Goal: Task Accomplishment & Management: Use online tool/utility

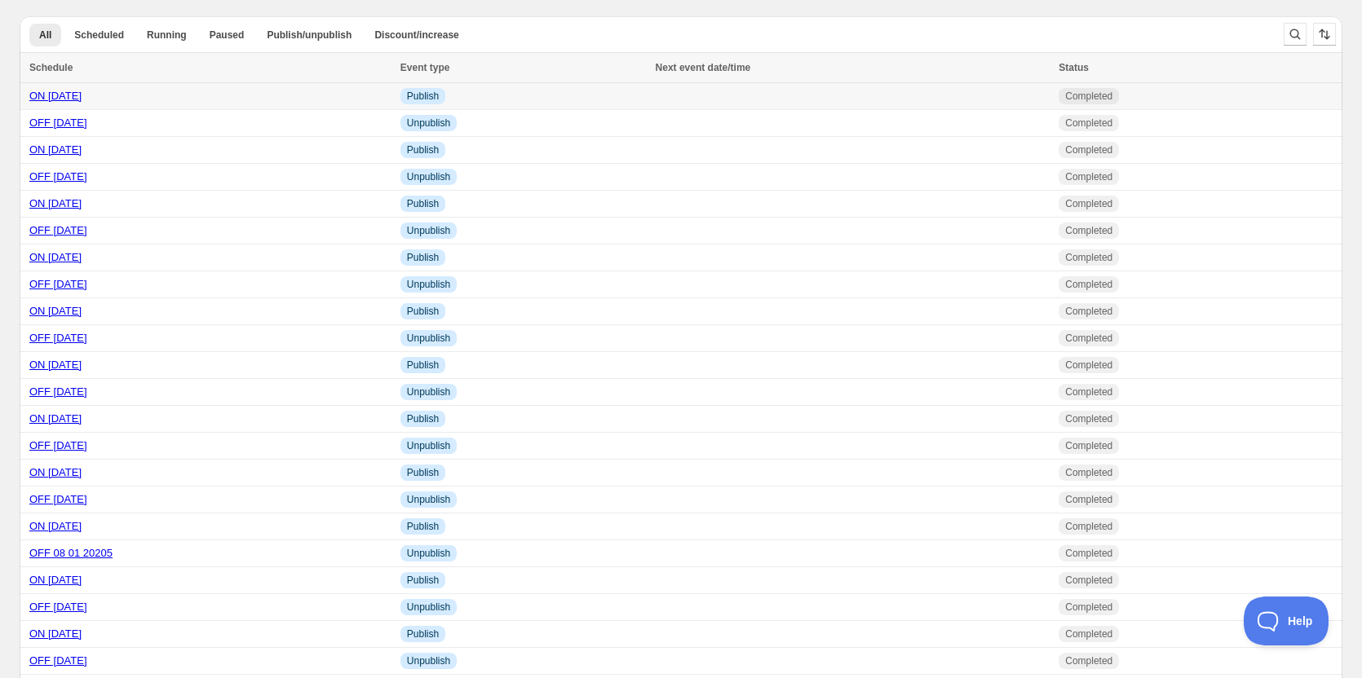
click at [46, 94] on link "ON [DATE]" at bounding box center [55, 96] width 52 height 12
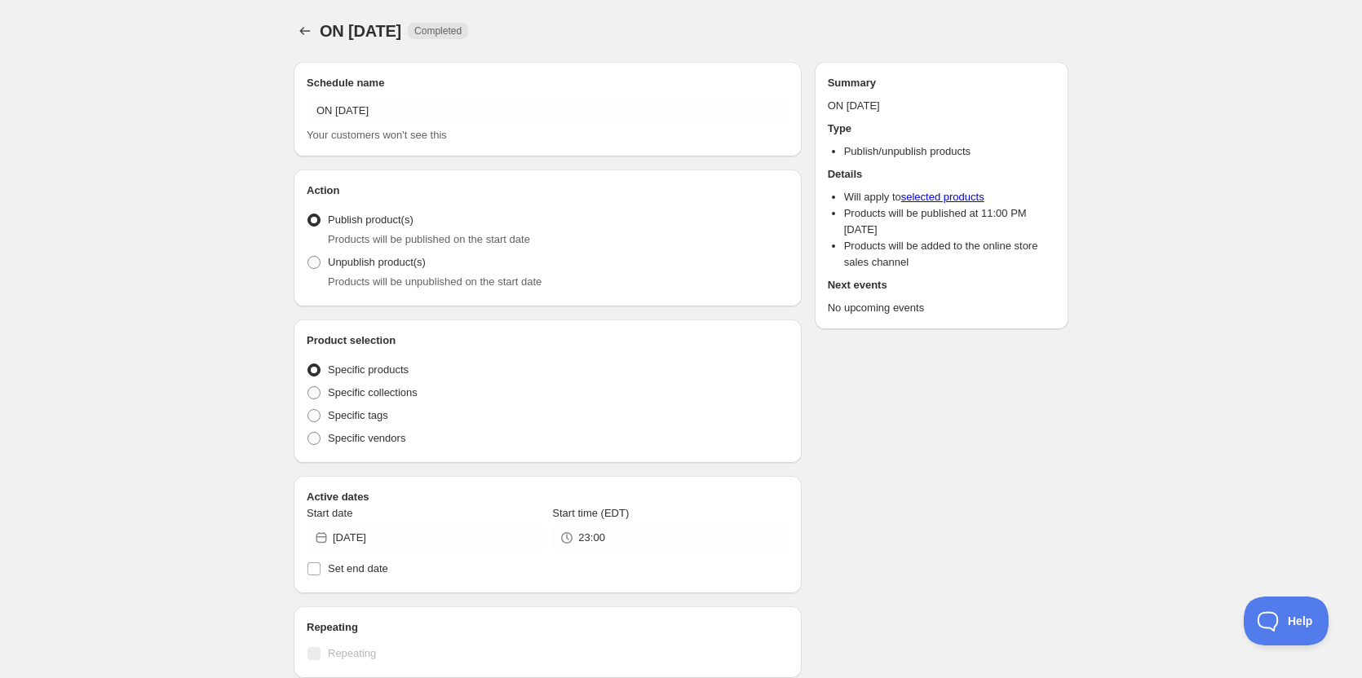
radio input "true"
checkbox input "true"
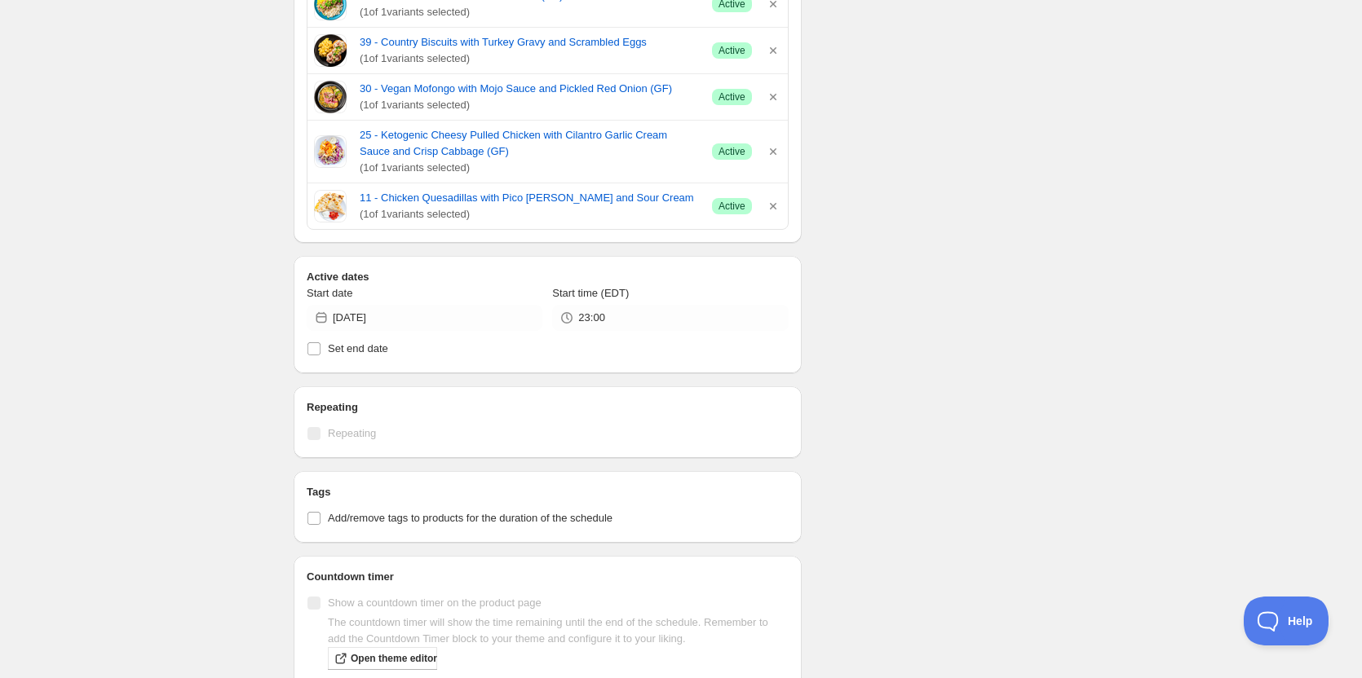
scroll to position [245, 0]
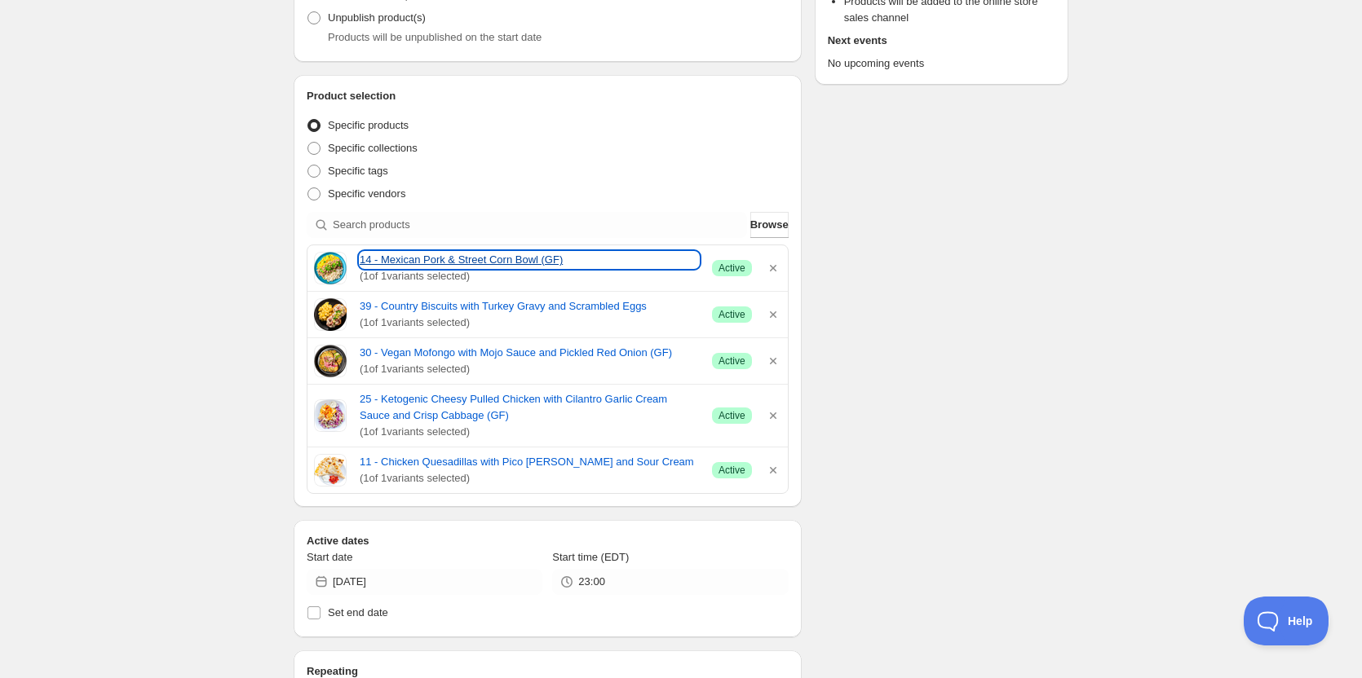
click at [430, 257] on link "14 - Mexican Pork & Street Corn Bowl (GF)" at bounding box center [529, 260] width 339 height 16
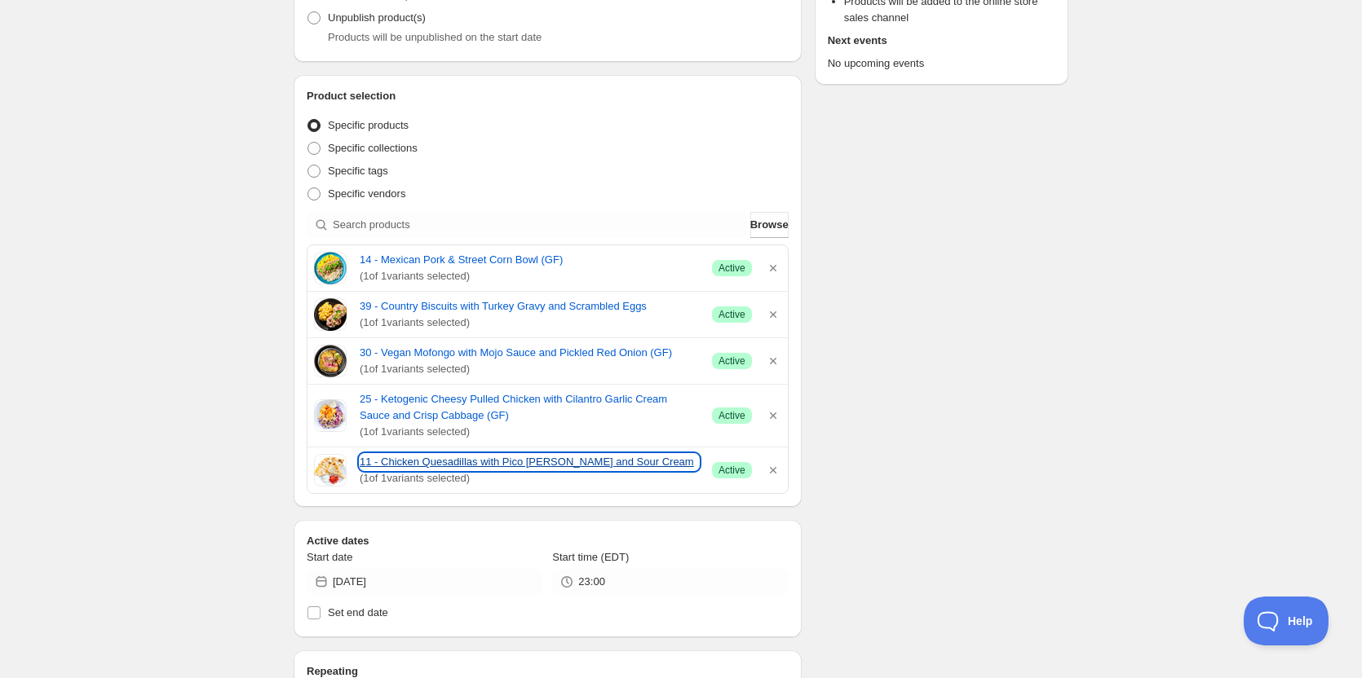
click at [495, 460] on link "11 - Chicken Quesadillas with Pico [PERSON_NAME] and Sour Cream" at bounding box center [529, 462] width 339 height 16
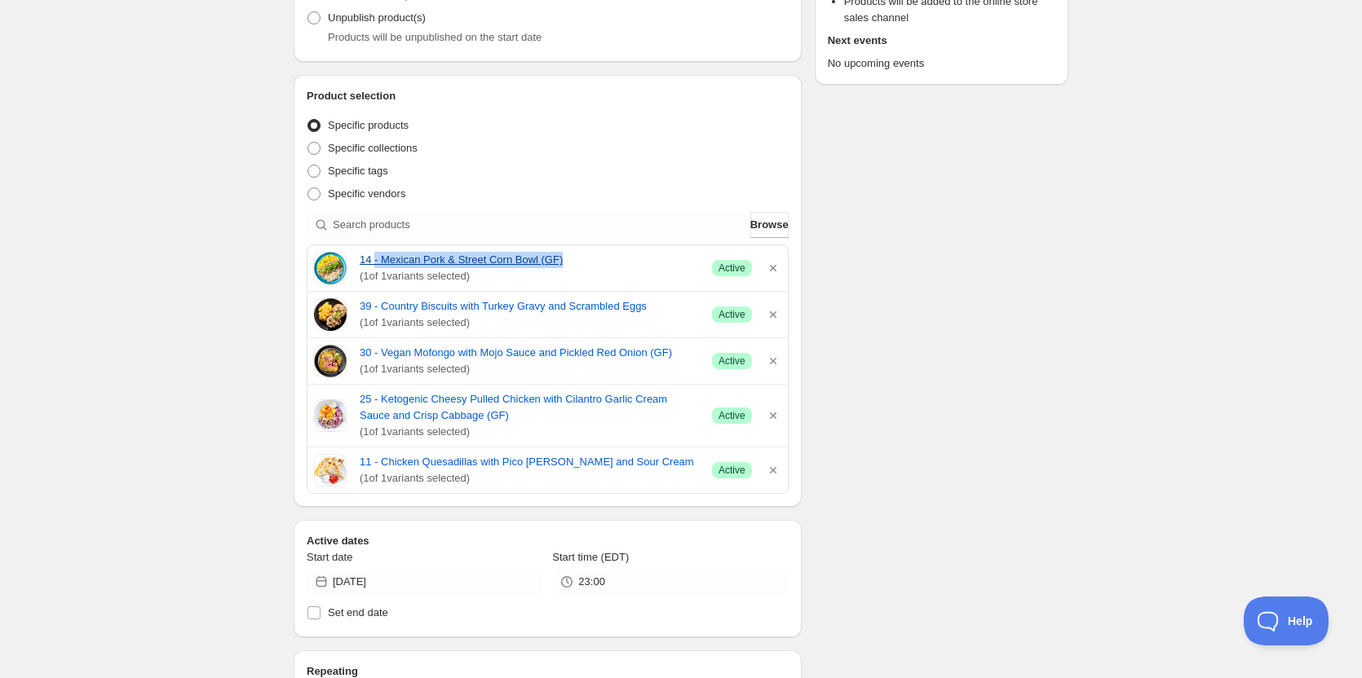
drag, startPoint x: 377, startPoint y: 254, endPoint x: 563, endPoint y: 256, distance: 185.9
click at [563, 256] on div "14 - Mexican Pork & Street Corn Bowl (GF) ( 1 of 1 variants selected) Success A…" at bounding box center [547, 268] width 480 height 46
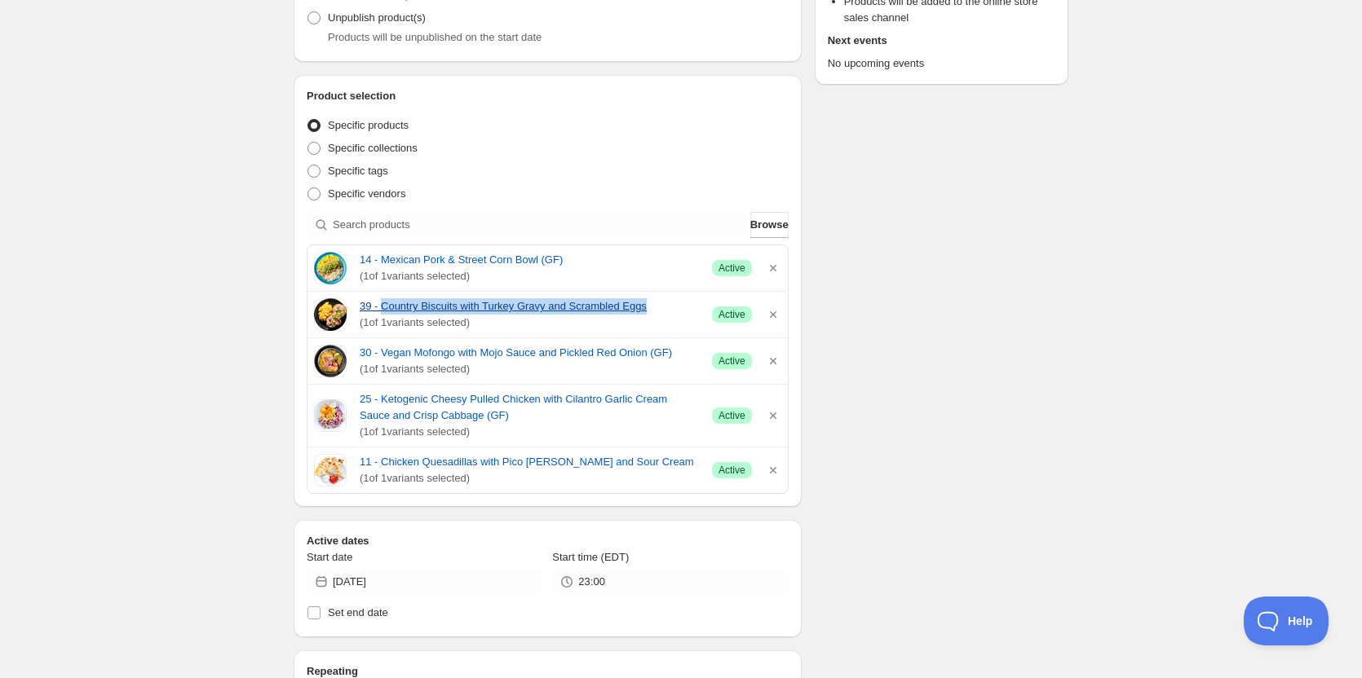
drag, startPoint x: 382, startPoint y: 295, endPoint x: 640, endPoint y: 307, distance: 258.7
click at [640, 307] on div "39 - Country Biscuits with Turkey Gravy and Scrambled Eggs ( 1 of 1 variants se…" at bounding box center [547, 315] width 480 height 46
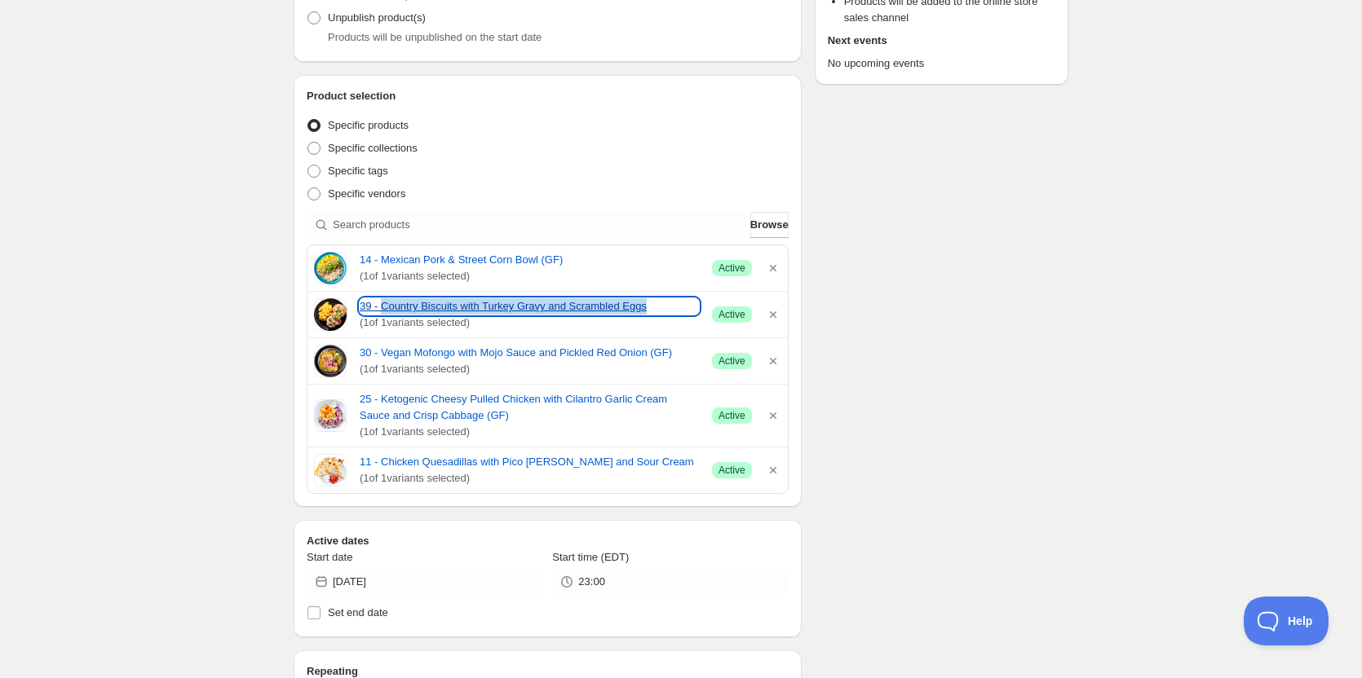
copy link "Country Biscuits with Turkey Gravy and Scrambled Eggs"
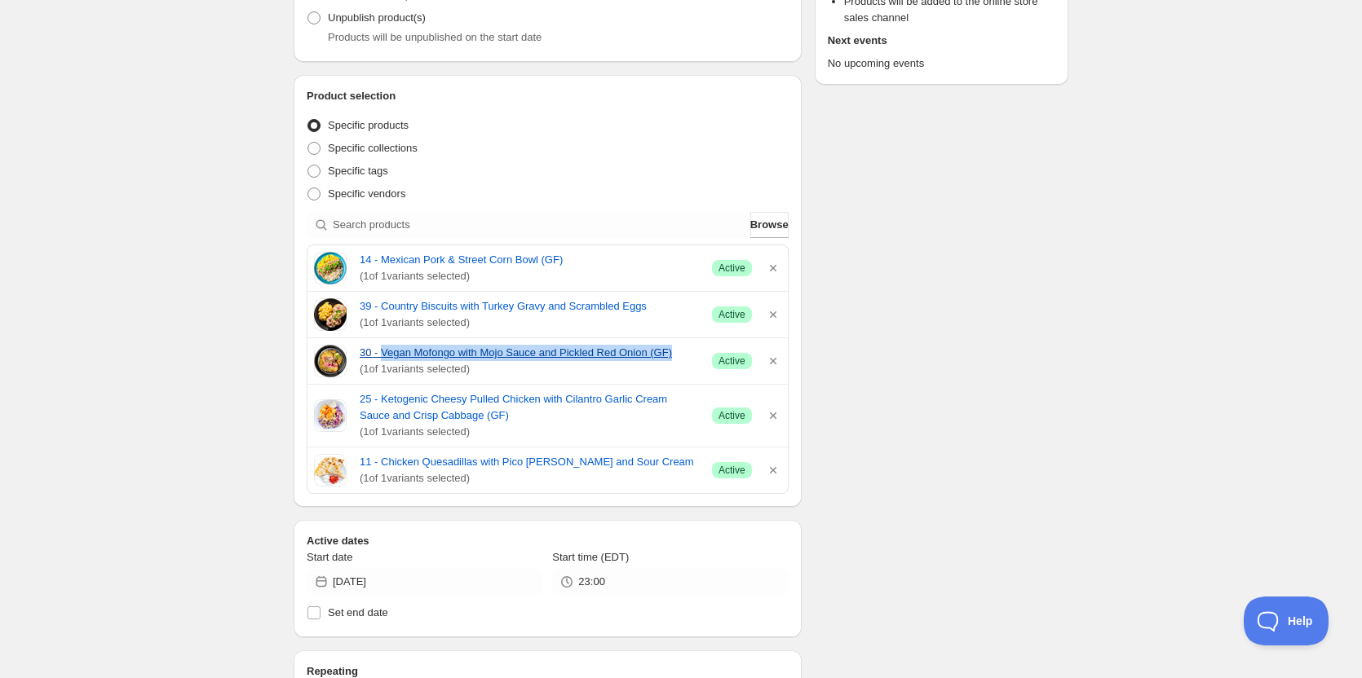
drag, startPoint x: 382, startPoint y: 344, endPoint x: 668, endPoint y: 354, distance: 285.6
click at [668, 354] on div "30 - Vegan Mofongo with Mojo Sauce and Pickled Red Onion (GF) ( 1 of 1 variants…" at bounding box center [547, 361] width 480 height 46
copy link "Vegan Mofongo with Mojo Sauce and Pickled Red Onion (GF)"
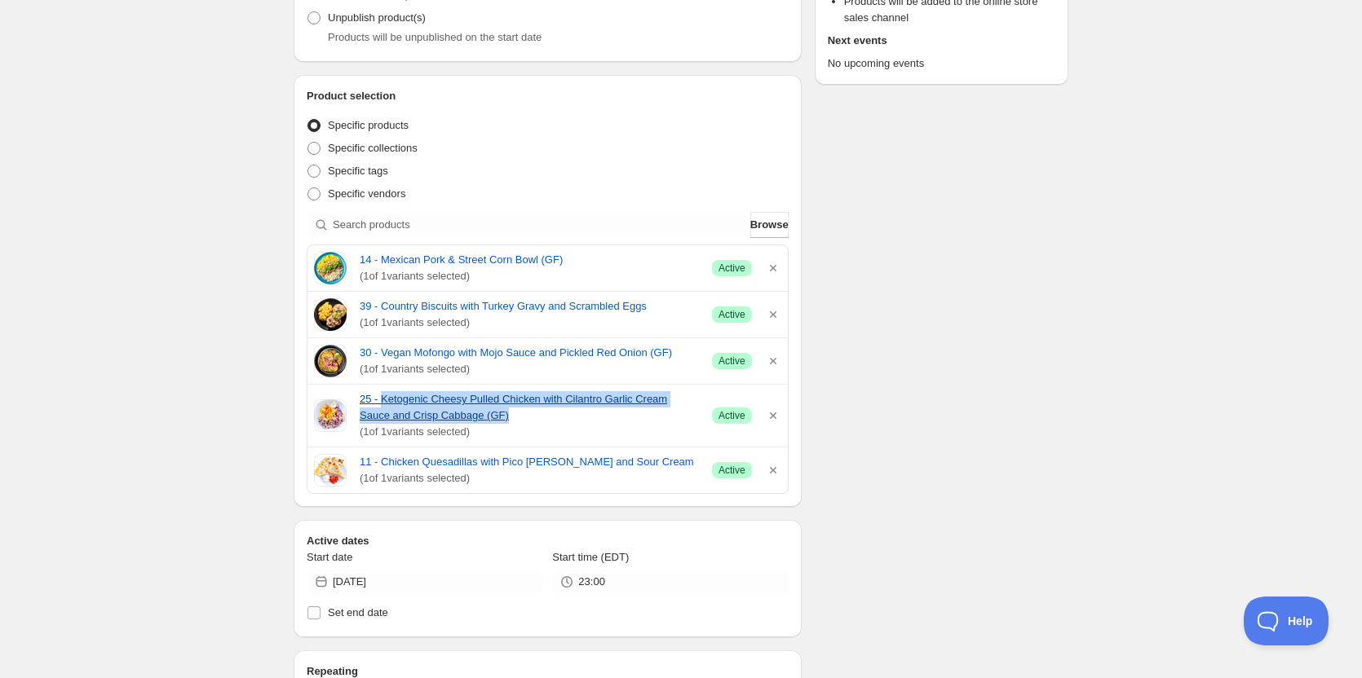
drag, startPoint x: 385, startPoint y: 392, endPoint x: 479, endPoint y: 415, distance: 97.3
click at [479, 415] on div "25 - Ketogenic Cheesy Pulled Chicken with Cilantro Garlic Cream Sauce and Crisp…" at bounding box center [547, 416] width 480 height 62
copy link "Ketogenic Cheesy Pulled Chicken with Cilantro Garlic Cream Sauce and Crisp Cabb…"
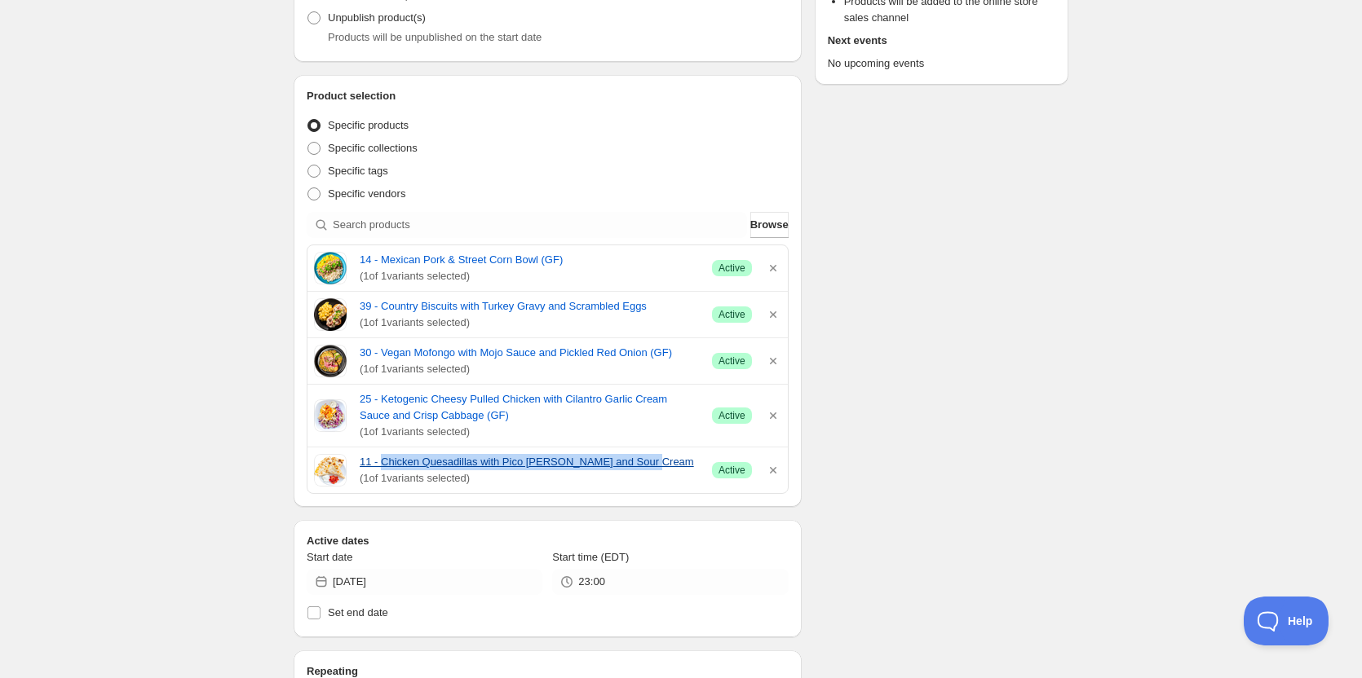
drag, startPoint x: 383, startPoint y: 450, endPoint x: 647, endPoint y: 464, distance: 264.6
click at [647, 464] on div "11 - Chicken Quesadillas with Pico [PERSON_NAME] and Sour Cream ( 1 of 1 varian…" at bounding box center [547, 471] width 480 height 46
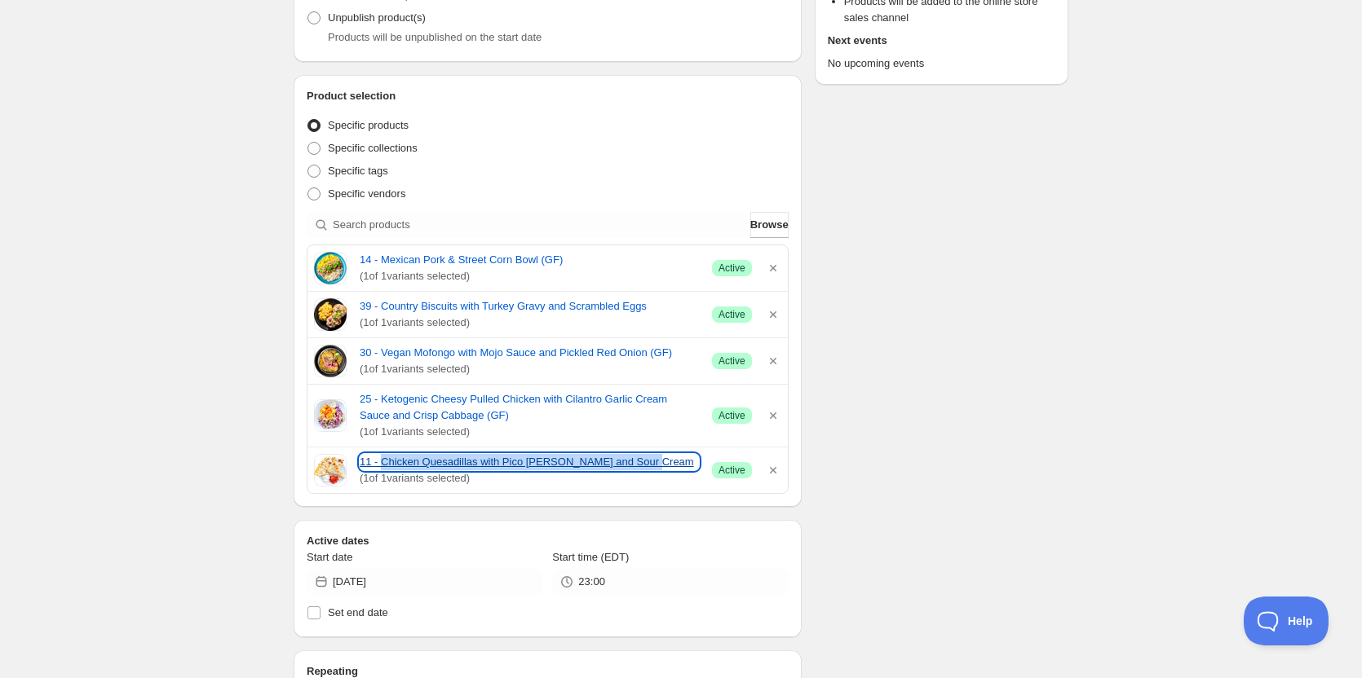
copy link "Chicken Quesadillas with Pico [PERSON_NAME] and Sour Cream"
